Goal: Task Accomplishment & Management: Manage account settings

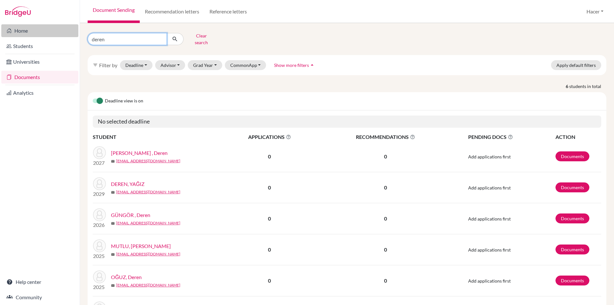
drag, startPoint x: 111, startPoint y: 35, endPoint x: 75, endPoint y: 36, distance: 35.8
click at [75, 36] on div "Home Students Universities Documents Analytics Help center Community Document S…" at bounding box center [307, 152] width 614 height 305
type input "[PERSON_NAME]"
click button "submit" at bounding box center [175, 39] width 17 height 12
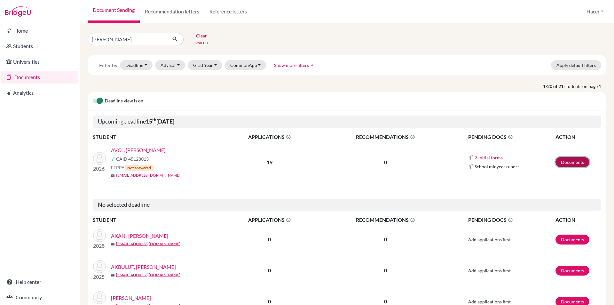
click at [577, 157] on link "Documents" at bounding box center [573, 162] width 34 height 10
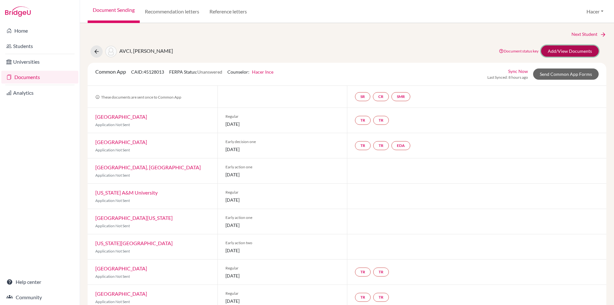
click at [562, 46] on link "Add/View Documents" at bounding box center [570, 50] width 58 height 11
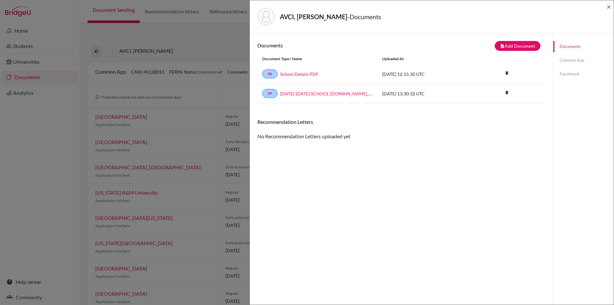
click at [575, 59] on link "Common App" at bounding box center [583, 60] width 60 height 11
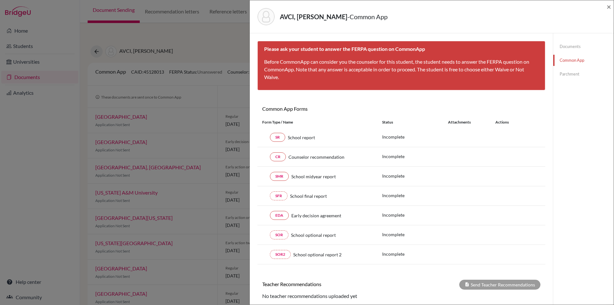
click at [571, 72] on link "Parchment" at bounding box center [583, 73] width 60 height 11
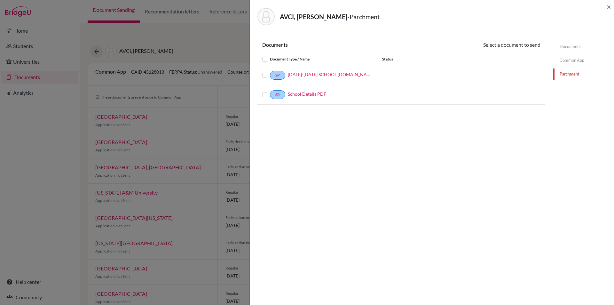
click at [612, 4] on div "AVCI, Ahmet Deniz - Parchment ×" at bounding box center [432, 16] width 364 height 33
click at [609, 7] on span "×" at bounding box center [609, 6] width 4 height 9
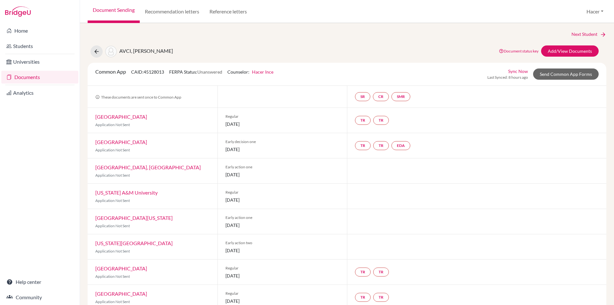
click at [32, 76] on link "Documents" at bounding box center [39, 77] width 77 height 13
